Goal: Transaction & Acquisition: Subscribe to service/newsletter

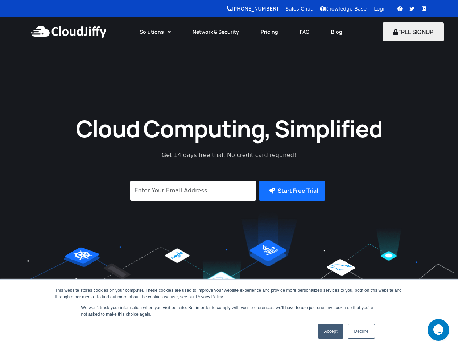
click at [156, 32] on link "Solutions" at bounding box center [155, 32] width 53 height 16
click at [414, 32] on button "FREE SIGNUP" at bounding box center [413, 32] width 61 height 19
click at [291, 191] on button "Start Free Trial" at bounding box center [292, 191] width 66 height 20
click at [439, 330] on icon "Chat widget" at bounding box center [439, 330] width 10 height 11
